Goal: Transaction & Acquisition: Obtain resource

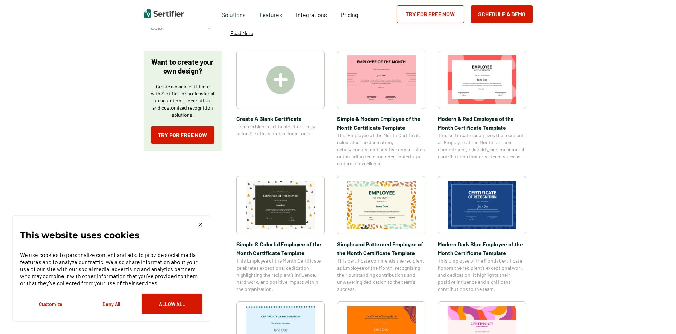
scroll to position [71, 0]
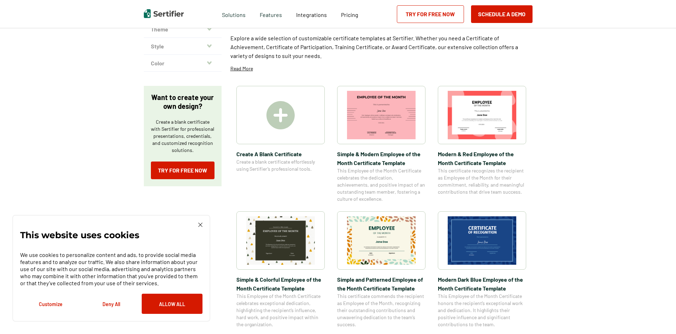
click at [469, 131] on img at bounding box center [482, 115] width 69 height 48
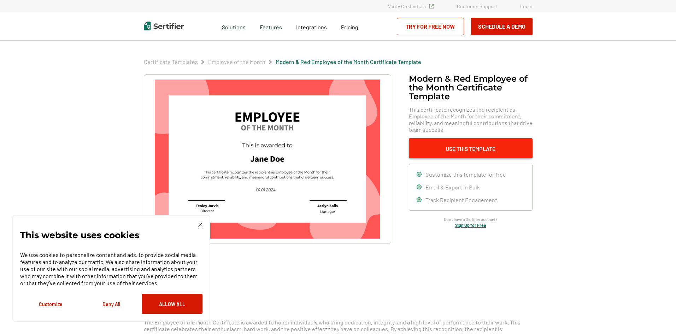
click at [507, 148] on button "Use This Template" at bounding box center [471, 148] width 124 height 20
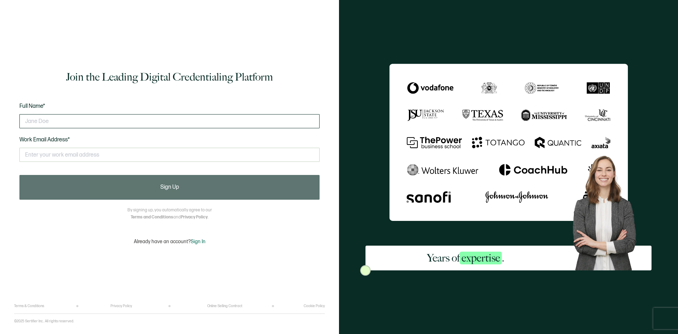
click at [180, 124] on input "text" at bounding box center [169, 121] width 300 height 14
type input "K"
type input "[PERSON_NAME]"
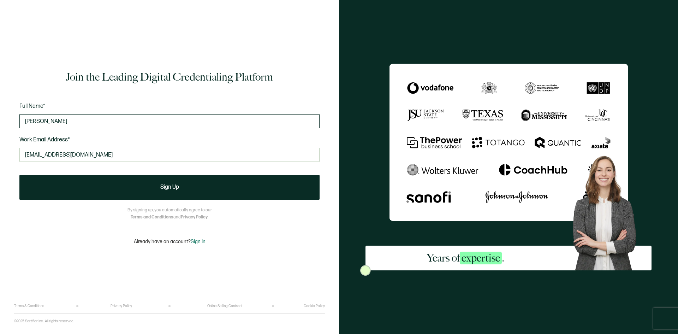
type input "[EMAIL_ADDRESS][DOMAIN_NAME]"
